Goal: Entertainment & Leisure: Consume media (video, audio)

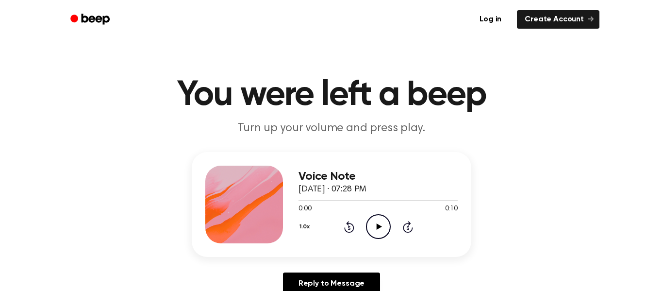
click at [380, 219] on icon "Play Audio" at bounding box center [378, 226] width 25 height 25
click at [378, 228] on icon at bounding box center [378, 226] width 5 height 6
click at [372, 240] on div "Voice Note September 24, 2025 · 07:28 PM 0:00 0:10 Your browser does not suppor…" at bounding box center [377, 204] width 159 height 78
click at [345, 286] on link "Reply to Message" at bounding box center [331, 283] width 97 height 22
click at [378, 233] on icon "Play Audio" at bounding box center [378, 226] width 25 height 25
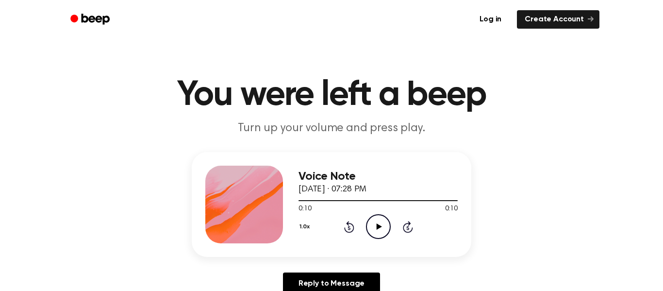
click at [389, 228] on icon "Play Audio" at bounding box center [378, 226] width 25 height 25
click at [372, 230] on icon "Play Audio" at bounding box center [378, 226] width 25 height 25
click at [372, 228] on icon "Play Audio" at bounding box center [378, 226] width 25 height 25
click at [382, 235] on icon "Play Audio" at bounding box center [378, 226] width 25 height 25
click at [375, 223] on icon "Play Audio" at bounding box center [378, 226] width 25 height 25
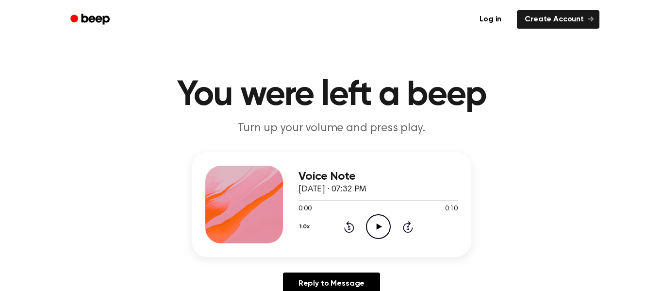
click at [380, 223] on icon "Play Audio" at bounding box center [378, 226] width 25 height 25
click at [372, 235] on icon "Play Audio" at bounding box center [378, 226] width 25 height 25
click at [368, 215] on icon "Play Audio" at bounding box center [378, 226] width 25 height 25
click at [379, 229] on icon "Play Audio" at bounding box center [378, 226] width 25 height 25
click at [375, 220] on icon "Play Audio" at bounding box center [378, 226] width 25 height 25
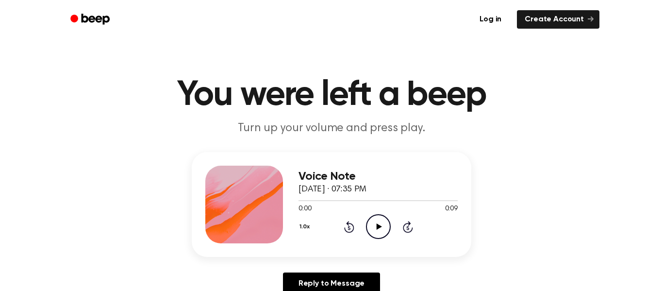
click at [375, 225] on icon "Play Audio" at bounding box center [378, 226] width 25 height 25
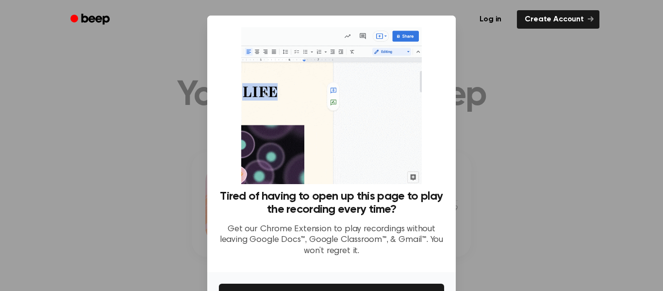
click at [465, 18] on ul "Log in Create Account" at bounding box center [362, 19] width 473 height 22
click at [482, 43] on div at bounding box center [331, 145] width 663 height 291
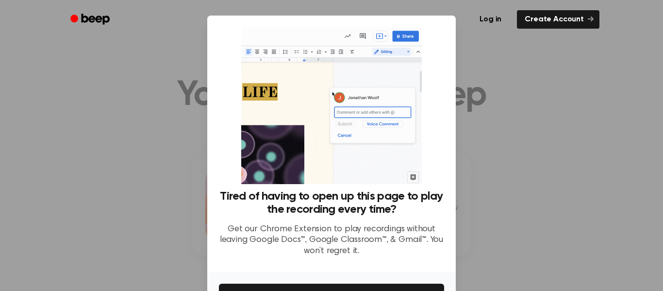
click at [509, 65] on div at bounding box center [331, 145] width 663 height 291
click at [498, 45] on div at bounding box center [331, 145] width 663 height 291
click at [449, 170] on div "Tired of having to open up this page to play the recording every time? Get our …" at bounding box center [331, 144] width 248 height 256
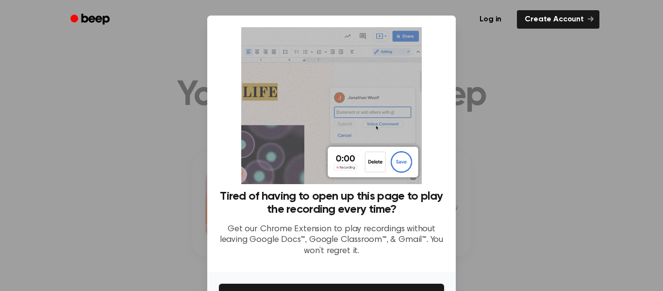
click at [511, 155] on div at bounding box center [331, 145] width 663 height 291
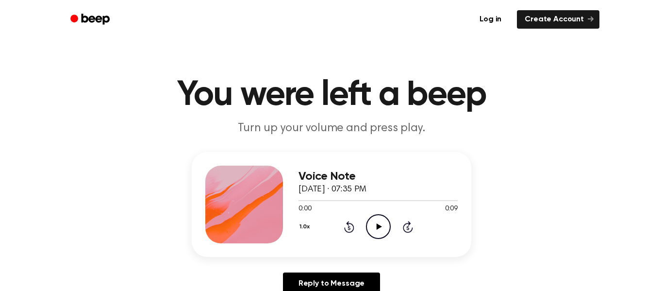
click at [384, 224] on icon "Play Audio" at bounding box center [378, 226] width 25 height 25
click at [379, 227] on icon at bounding box center [378, 226] width 5 height 6
click at [348, 246] on div "Voice Note [DATE] · 07:37 PM 0:00 0:09 Your browser does not support the [objec…" at bounding box center [332, 204] width 280 height 105
click at [379, 229] on icon "Play Audio" at bounding box center [378, 226] width 25 height 25
